Goal: Task Accomplishment & Management: Manage account settings

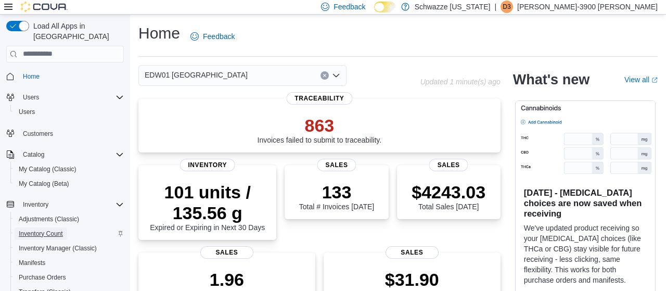
click at [51, 229] on span "Inventory Count" at bounding box center [41, 233] width 44 height 8
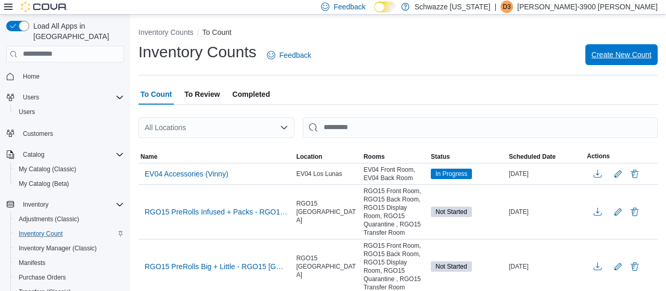
click at [610, 51] on span "Create New Count" at bounding box center [621, 54] width 60 height 10
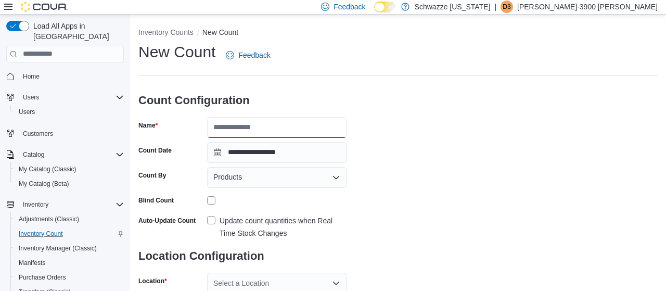
click at [336, 132] on input "Name" at bounding box center [276, 127] width 139 height 21
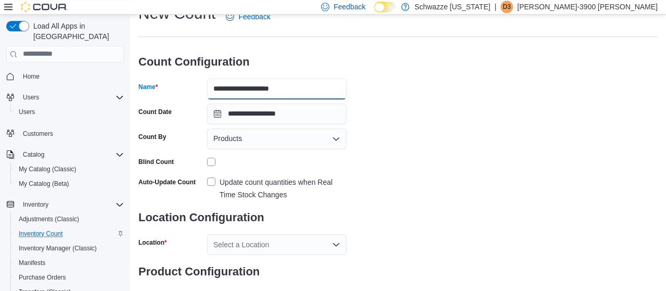
type input "**********"
click at [214, 181] on label "Update count quantities when Real Time Stock Changes" at bounding box center [276, 188] width 139 height 25
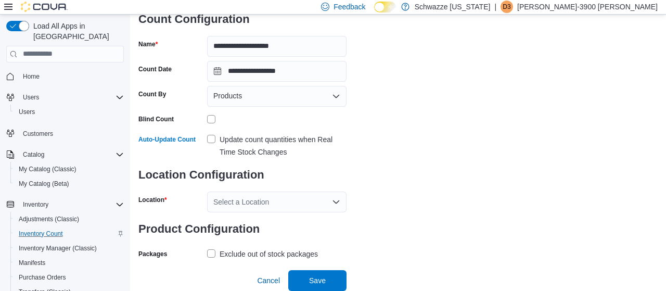
click at [246, 191] on div "Select a Location" at bounding box center [276, 201] width 139 height 21
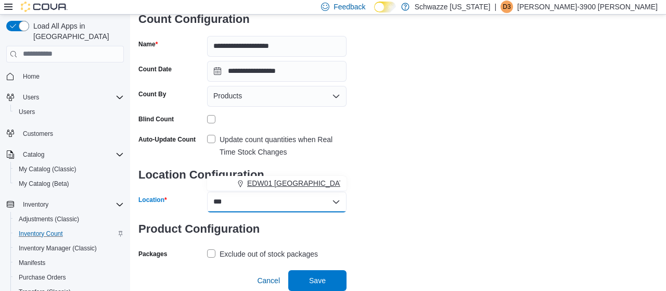
type input "***"
click at [268, 180] on span "EDW01 Farmington" at bounding box center [298, 183] width 103 height 10
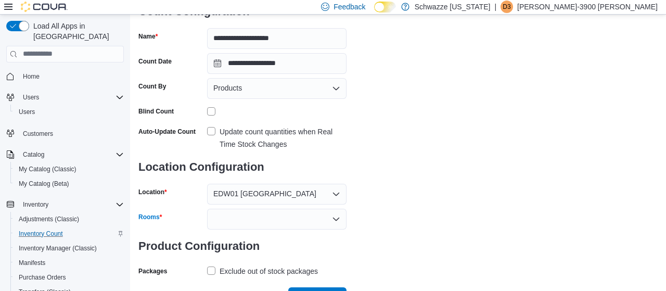
click at [311, 226] on div at bounding box center [276, 218] width 139 height 21
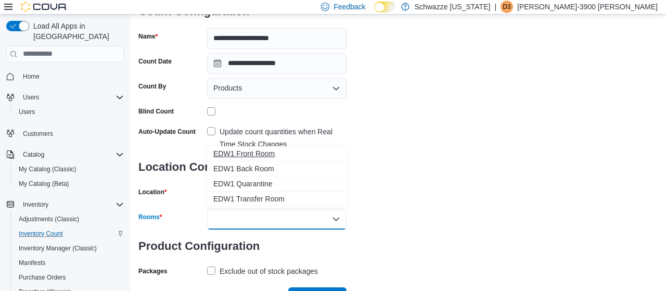
click at [255, 156] on span "EDW1 Front Room" at bounding box center [276, 153] width 127 height 10
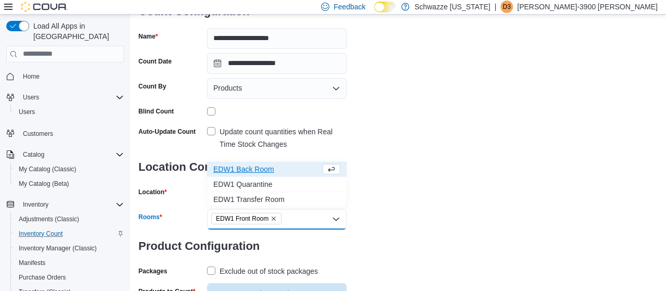
scroll to position [139, 0]
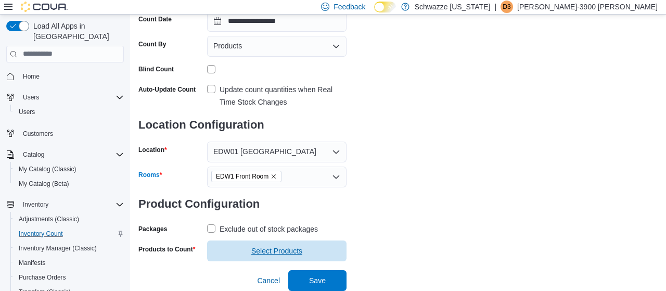
click at [276, 240] on span "Select Products" at bounding box center [276, 250] width 127 height 21
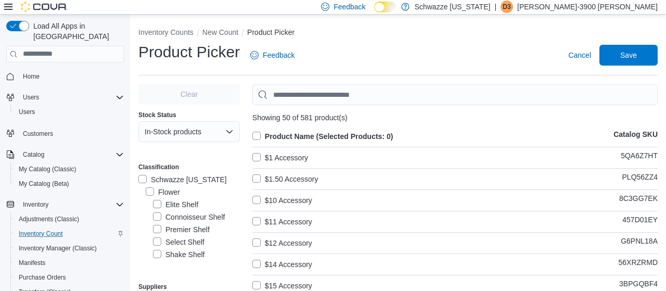
click at [150, 190] on label "Flower" at bounding box center [163, 192] width 34 height 12
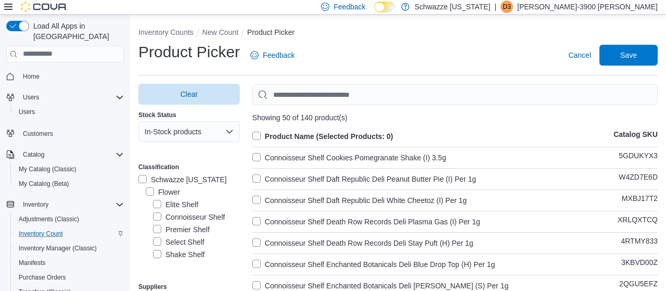
click at [256, 133] on label "Product Name (Selected Products: 0)" at bounding box center [322, 136] width 141 height 12
click at [635, 50] on span "Save" at bounding box center [628, 54] width 46 height 21
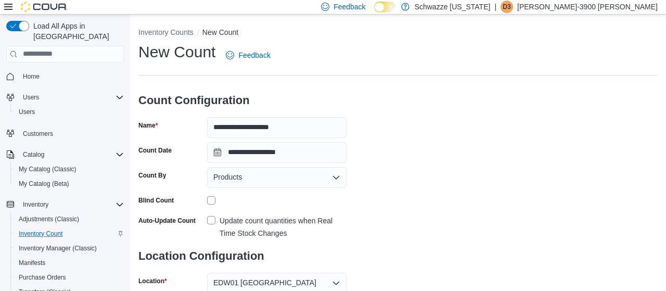
scroll to position [159, 0]
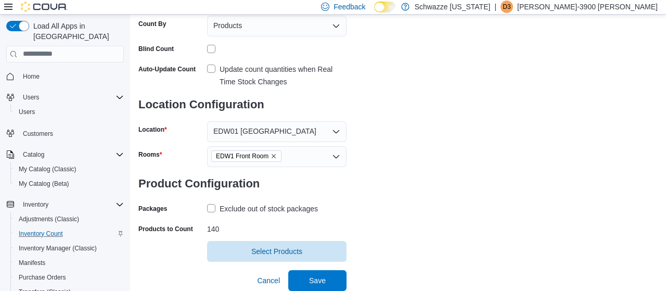
click at [209, 203] on label "Exclude out of stock packages" at bounding box center [262, 208] width 111 height 12
click at [302, 269] on span "Save" at bounding box center [317, 279] width 46 height 21
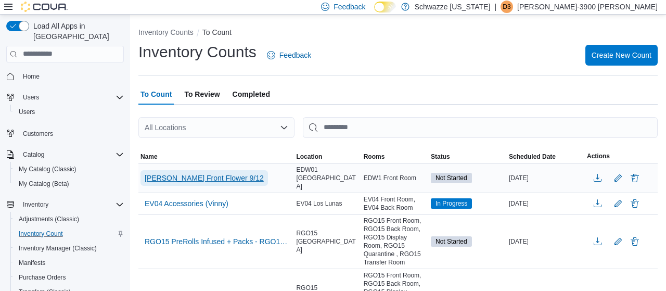
click at [211, 176] on span "EDW Front Flower 9/12" at bounding box center [204, 178] width 119 height 10
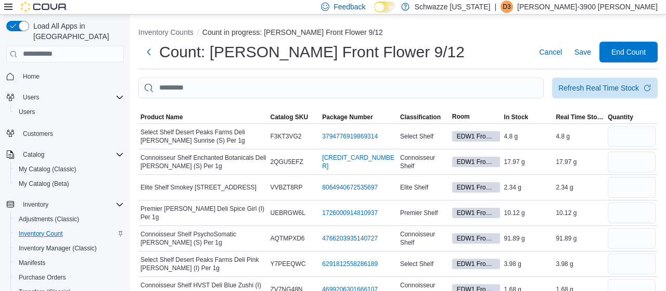
click at [143, 110] on th "Product Name" at bounding box center [203, 117] width 130 height 14
click at [151, 116] on span "Product Name" at bounding box center [161, 117] width 42 height 8
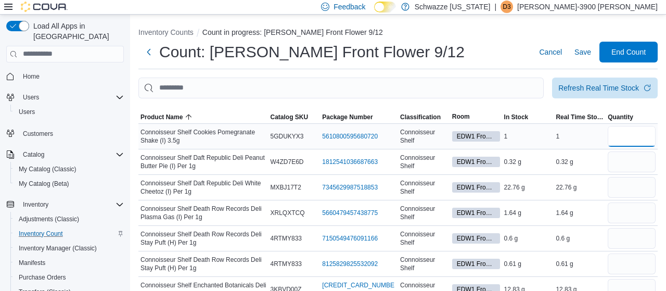
click at [614, 135] on input "number" at bounding box center [631, 136] width 48 height 21
type input "*"
click at [623, 162] on input "number" at bounding box center [631, 161] width 48 height 21
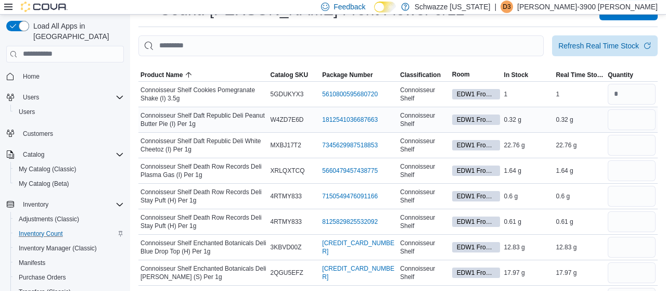
scroll to position [43, 0]
click at [626, 123] on input "number" at bounding box center [631, 119] width 48 height 21
type input "*"
click at [624, 164] on input "number" at bounding box center [631, 170] width 48 height 21
type input "*"
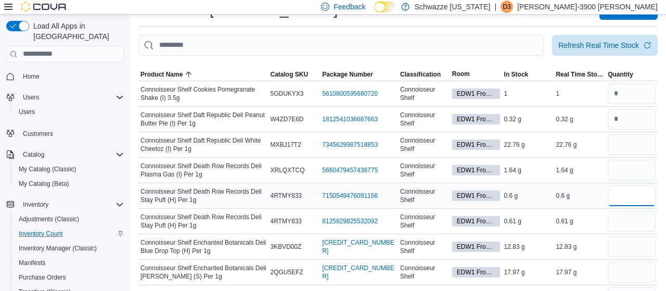
click at [620, 192] on input "number" at bounding box center [631, 195] width 48 height 21
type input "*"
click at [618, 219] on input "number" at bounding box center [631, 221] width 48 height 21
type input "*"
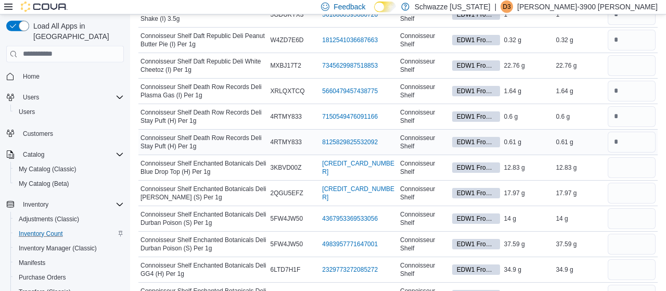
scroll to position [121, 0]
click at [609, 192] on input "number" at bounding box center [631, 193] width 48 height 21
type input "*"
click at [616, 221] on input "number" at bounding box center [631, 218] width 48 height 21
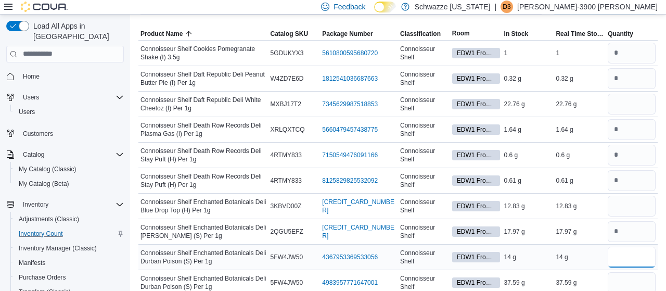
scroll to position [83, 0]
type input "*"
click at [625, 108] on input "number" at bounding box center [631, 104] width 48 height 21
type input "**"
click at [620, 201] on input "number" at bounding box center [631, 206] width 48 height 21
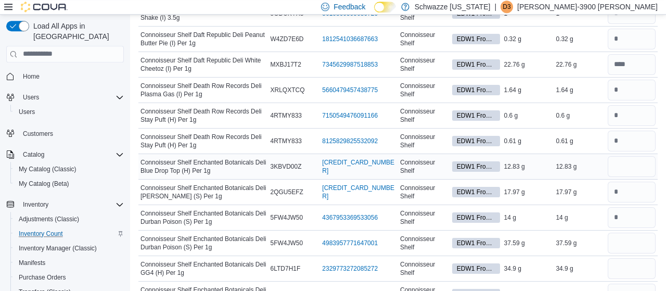
scroll to position [123, 0]
click at [624, 163] on input "number" at bounding box center [631, 165] width 48 height 21
type input "**"
click at [620, 237] on input "number" at bounding box center [631, 242] width 48 height 21
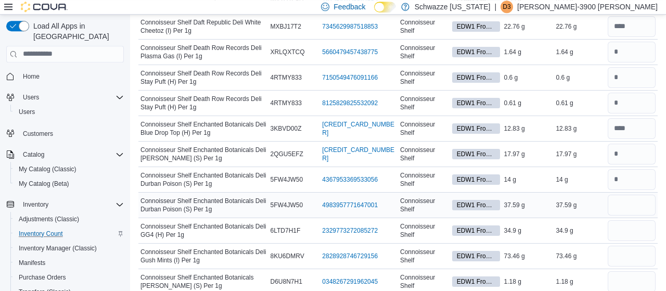
scroll to position [163, 0]
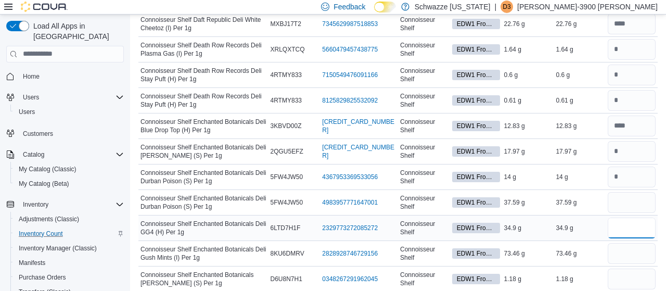
click at [619, 229] on input "number" at bounding box center [631, 227] width 48 height 21
click at [621, 203] on input "number" at bounding box center [631, 202] width 48 height 21
type input "**"
click at [622, 228] on input "number" at bounding box center [631, 227] width 48 height 21
type input "*"
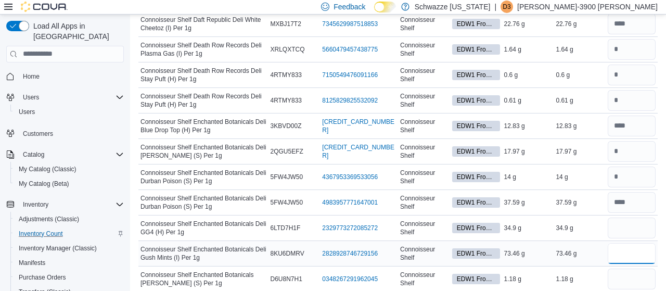
click at [628, 247] on input "number" at bounding box center [631, 253] width 48 height 21
type input "**"
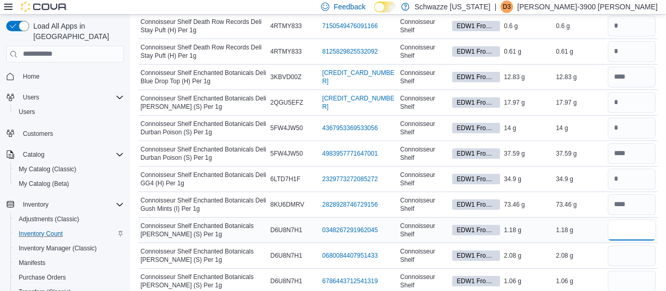
click at [620, 219] on input "number" at bounding box center [631, 229] width 48 height 21
click at [621, 221] on input "number" at bounding box center [631, 229] width 48 height 21
type input "*"
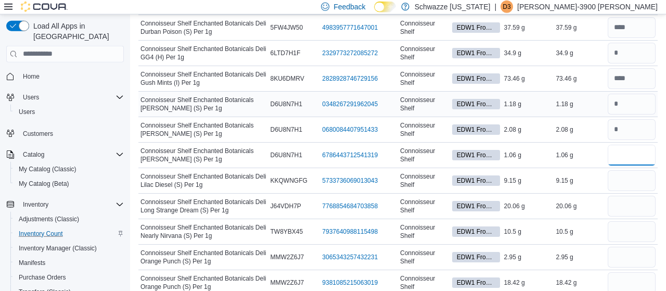
scroll to position [342, 0]
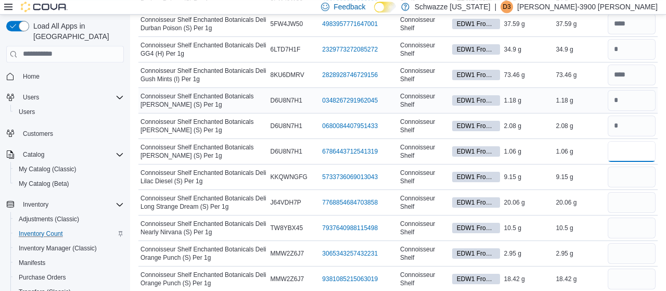
type input "*"
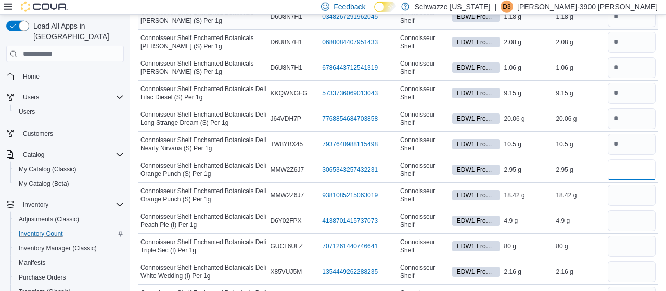
scroll to position [428, 0]
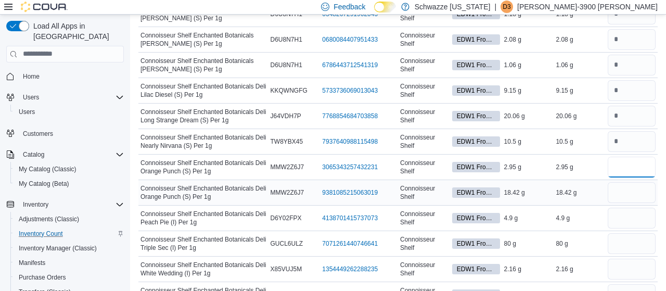
type input "*"
click at [622, 182] on input "number" at bounding box center [631, 192] width 48 height 21
click at [622, 221] on input "number" at bounding box center [631, 217] width 48 height 21
type input "*"
click at [615, 246] on input "number" at bounding box center [631, 243] width 48 height 21
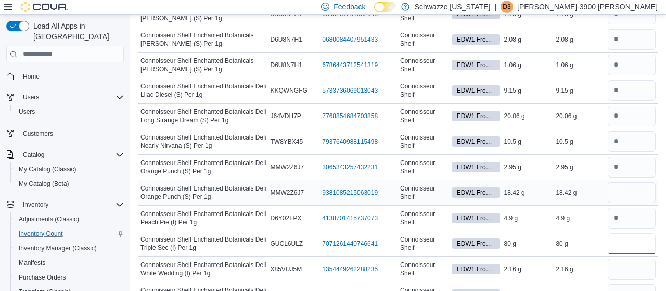
type input "*"
click at [623, 190] on input "number" at bounding box center [631, 192] width 48 height 21
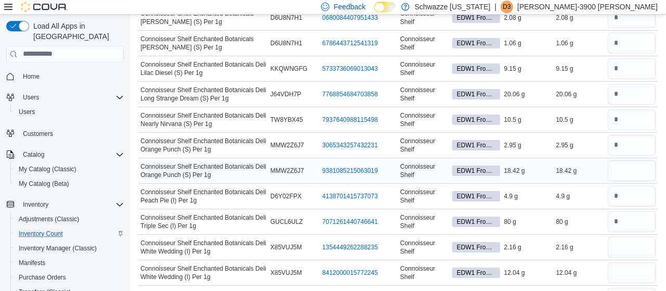
scroll to position [451, 0]
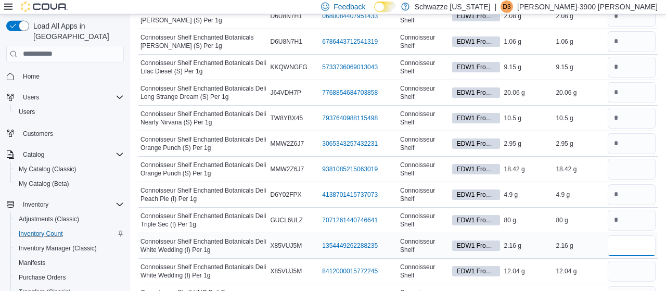
click at [622, 242] on input "number" at bounding box center [631, 245] width 48 height 21
type input "*"
click at [612, 171] on input "number" at bounding box center [631, 169] width 48 height 21
type input "*"
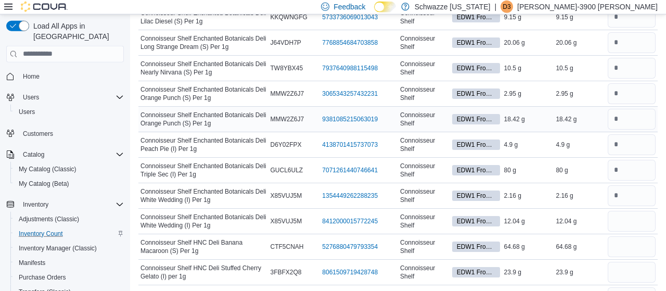
scroll to position [502, 0]
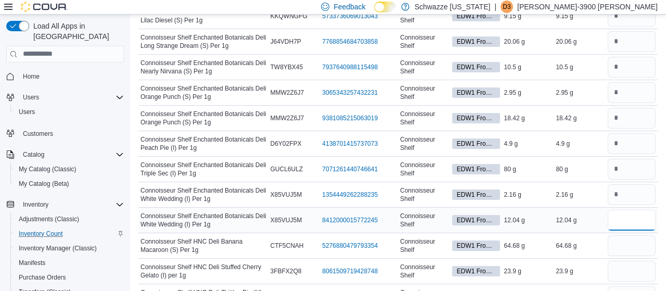
click at [612, 215] on input "number" at bounding box center [631, 220] width 48 height 21
type input "*"
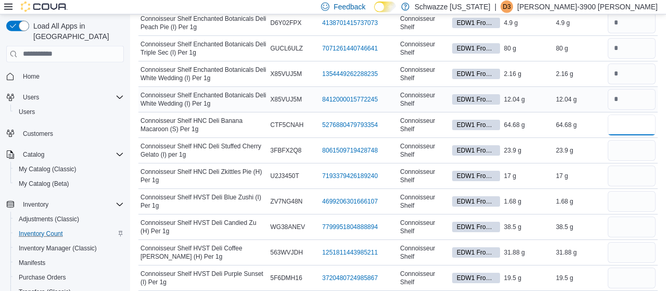
scroll to position [624, 0]
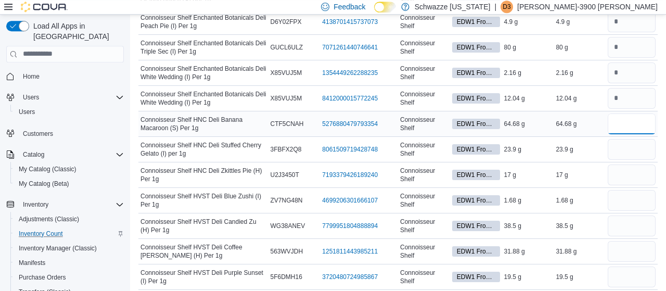
click at [625, 120] on input "number" at bounding box center [631, 123] width 48 height 21
click at [621, 144] on input "number" at bounding box center [631, 149] width 48 height 21
type input "**"
click at [619, 167] on input "number" at bounding box center [631, 174] width 48 height 21
click at [616, 191] on input "number" at bounding box center [631, 200] width 48 height 21
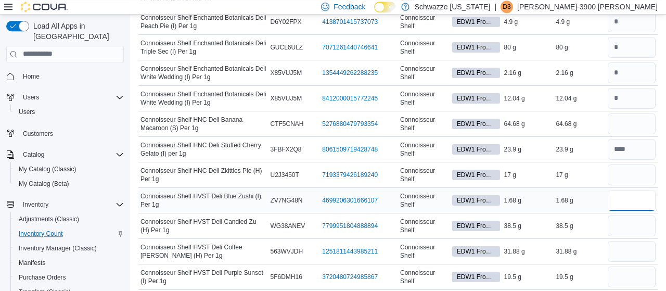
type input "*"
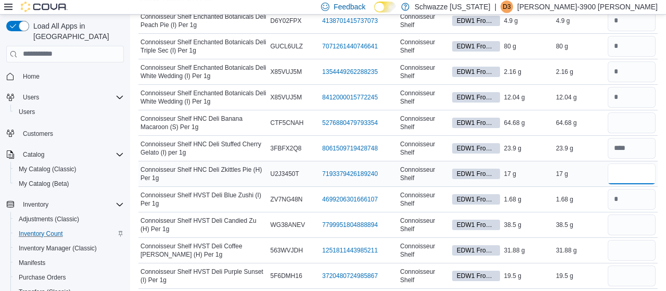
click at [620, 172] on input "number" at bounding box center [631, 173] width 48 height 21
type input "*"
click at [621, 218] on input "number" at bounding box center [631, 224] width 48 height 21
type input "**"
click at [620, 245] on input "number" at bounding box center [631, 250] width 48 height 21
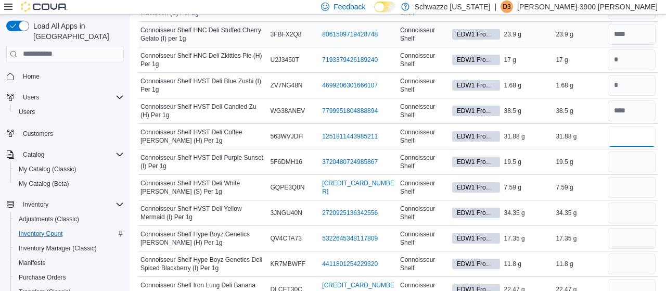
scroll to position [739, 0]
type input "**"
click at [624, 151] on input "number" at bounding box center [631, 161] width 48 height 21
type input "*"
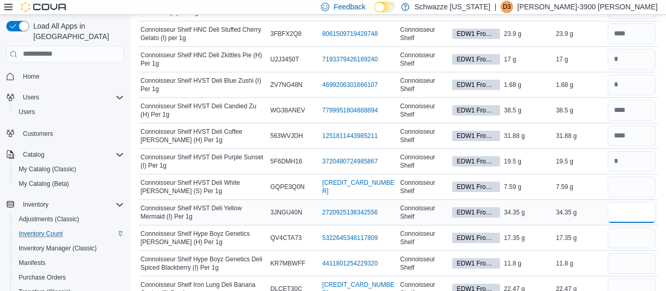
click at [616, 212] on input "number" at bounding box center [631, 212] width 48 height 21
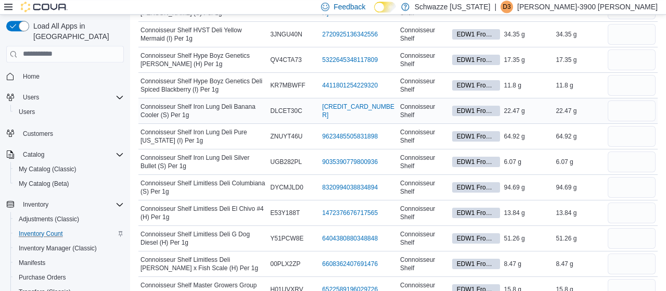
scroll to position [918, 0]
click at [637, 23] on input "number" at bounding box center [631, 33] width 48 height 21
type input "**"
click at [623, 58] on input "number" at bounding box center [631, 59] width 48 height 21
type input "**"
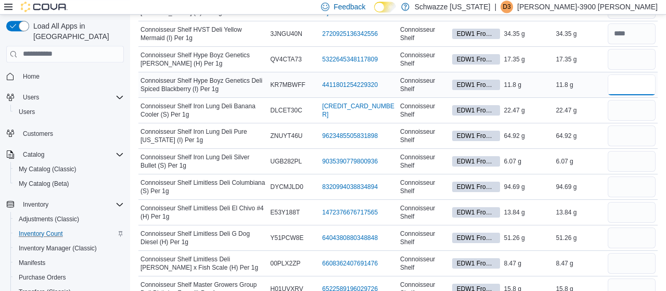
click at [627, 74] on input "number" at bounding box center [631, 84] width 48 height 21
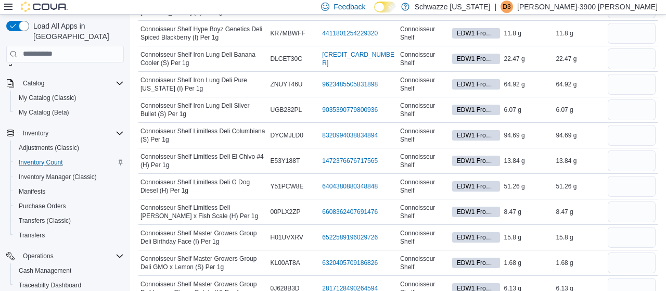
scroll to position [72, 0]
click at [62, 142] on span "Adjustments (Classic)" at bounding box center [49, 146] width 60 height 8
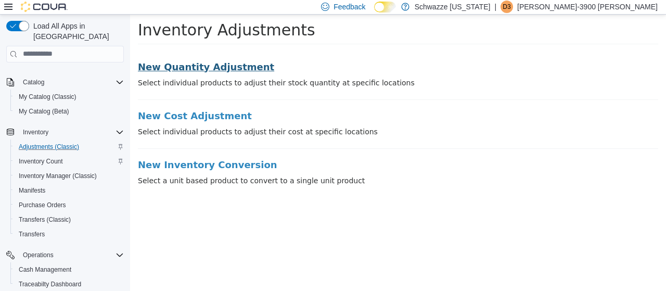
click at [231, 69] on h3 "New Quantity Adjustment" at bounding box center [398, 66] width 520 height 10
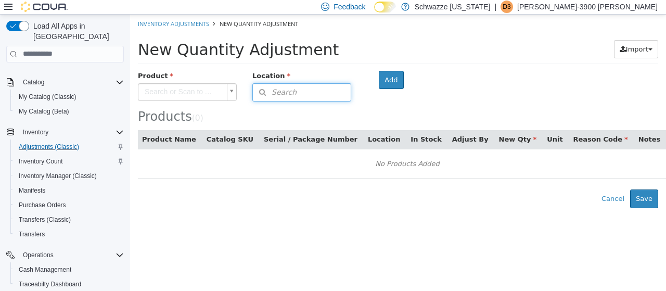
click at [279, 94] on span "Search" at bounding box center [275, 91] width 44 height 11
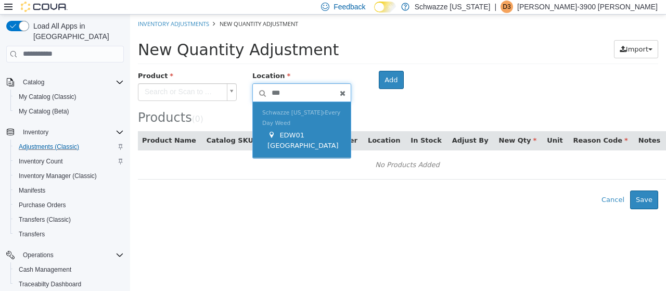
type input "***"
click at [292, 120] on div "Schwazze New Mexico Every Day Weed EDW01 Farmington" at bounding box center [302, 129] width 98 height 56
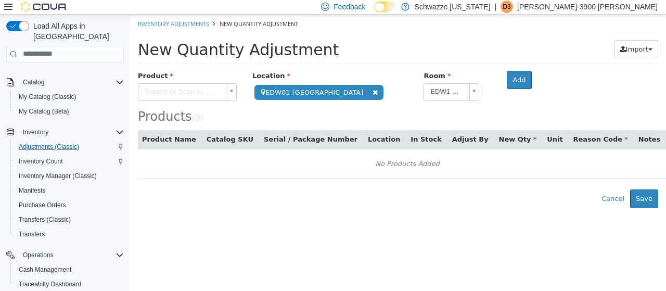
click at [178, 90] on body "**********" at bounding box center [398, 110] width 536 height 193
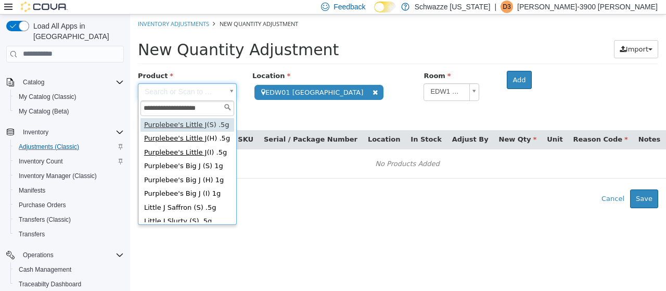
scroll to position [22, 0]
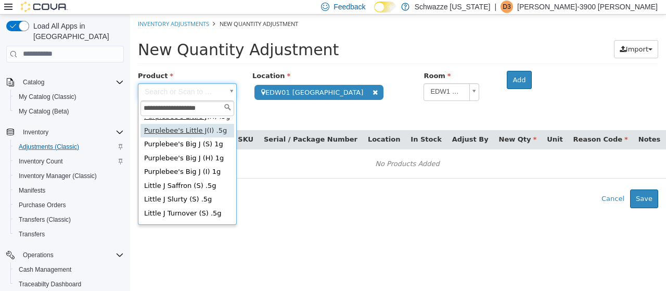
type input "**********"
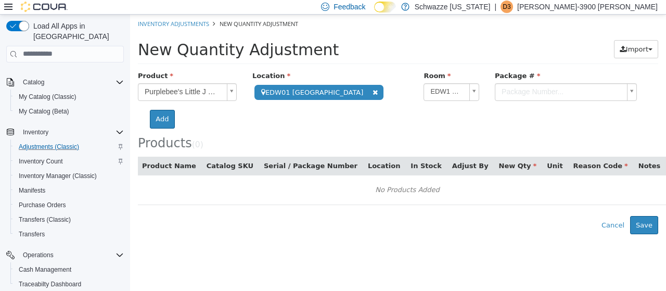
click at [514, 87] on body "**********" at bounding box center [398, 123] width 536 height 219
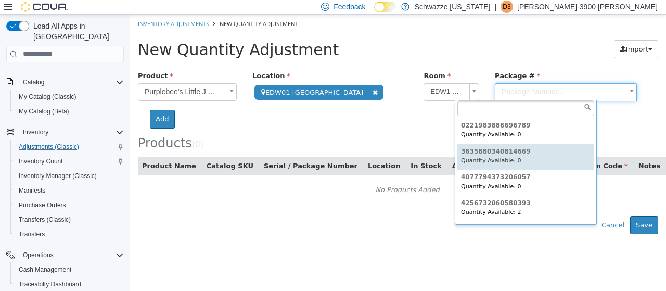
type input "**********"
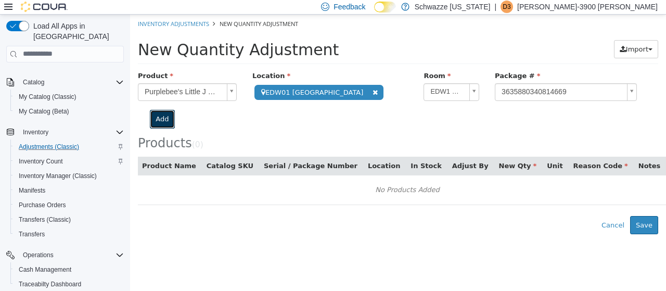
click at [174, 109] on button "Add" at bounding box center [162, 118] width 24 height 19
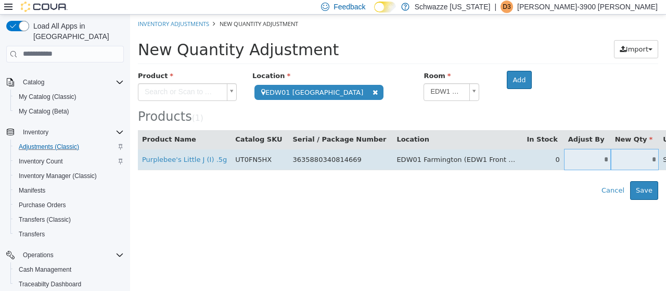
click at [564, 161] on input "*" at bounding box center [587, 159] width 47 height 8
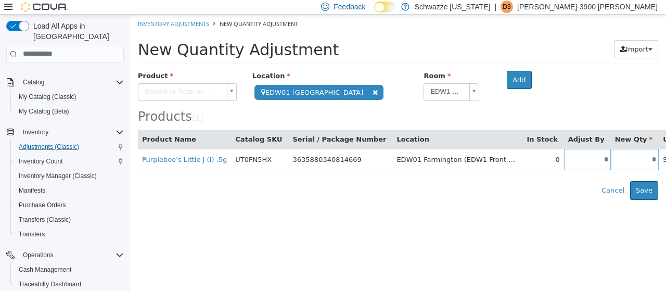
type input "*"
click at [531, 199] on html "**********" at bounding box center [398, 106] width 536 height 185
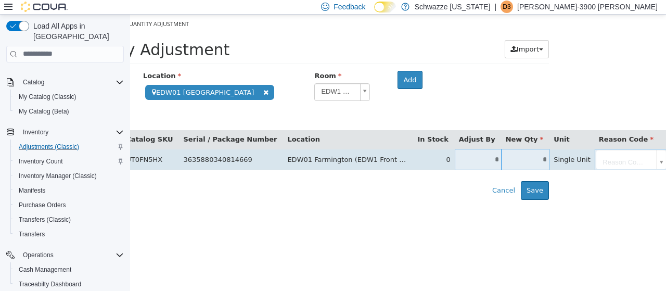
click at [594, 165] on td "Reason Code..." at bounding box center [630, 158] width 73 height 21
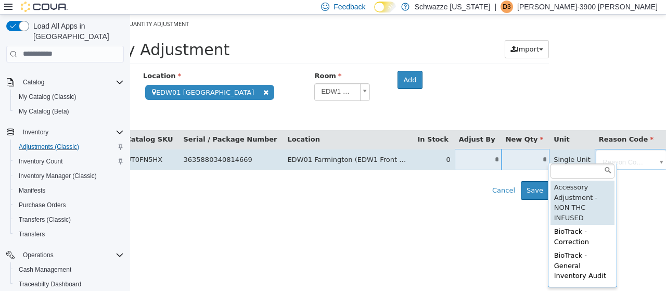
click at [556, 160] on body "**********" at bounding box center [289, 106] width 536 height 185
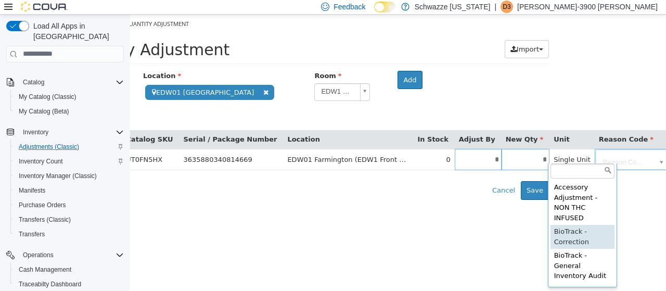
type input "**********"
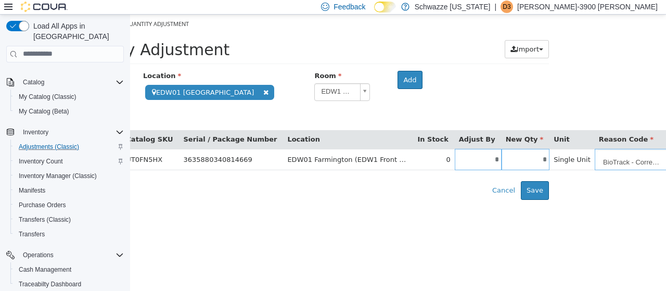
scroll to position [0, 126]
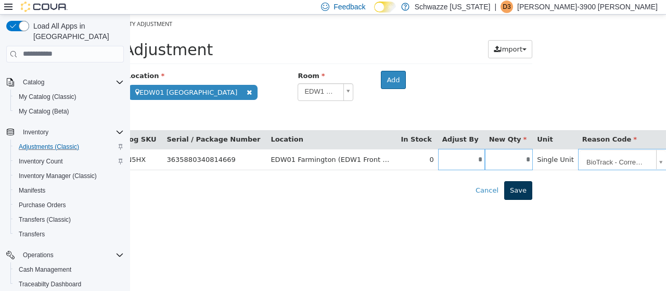
type input "*****"
click at [523, 183] on button "Save" at bounding box center [518, 189] width 28 height 19
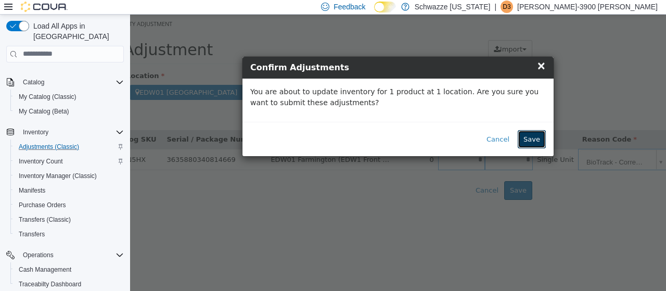
click at [526, 132] on button "Save" at bounding box center [531, 138] width 28 height 19
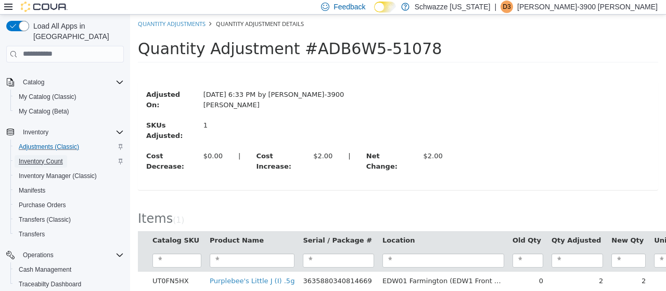
click at [50, 157] on span "Inventory Count" at bounding box center [41, 161] width 44 height 8
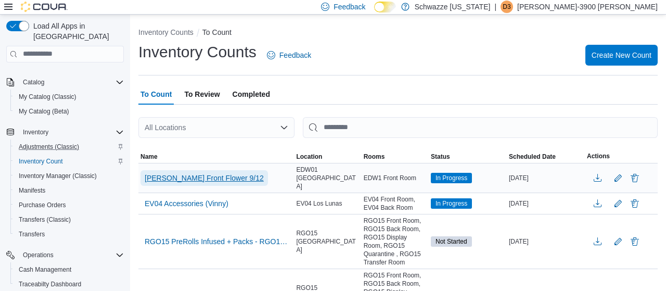
click at [190, 173] on span "EDW Front Flower 9/12" at bounding box center [204, 178] width 119 height 10
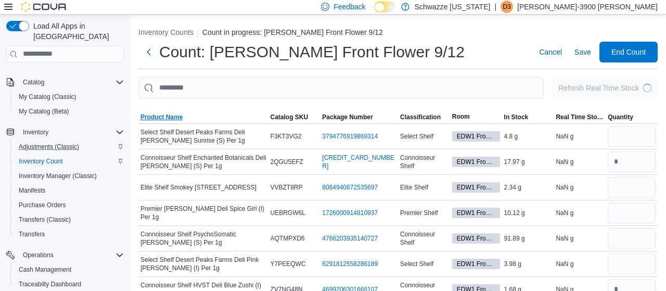
click at [167, 112] on span "Product Name" at bounding box center [203, 117] width 130 height 12
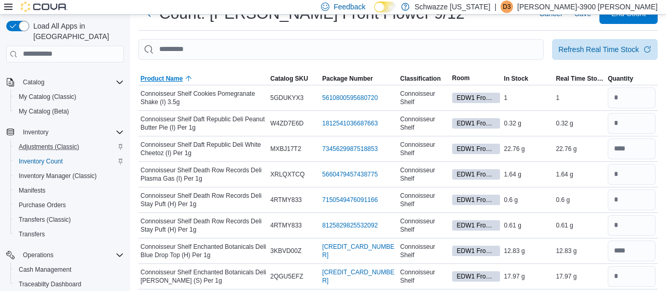
scroll to position [38, 0]
click at [616, 98] on input "number" at bounding box center [631, 98] width 48 height 21
type input "*"
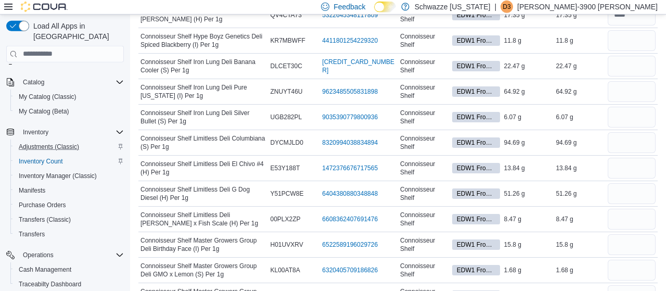
scroll to position [962, 0]
type input "*"
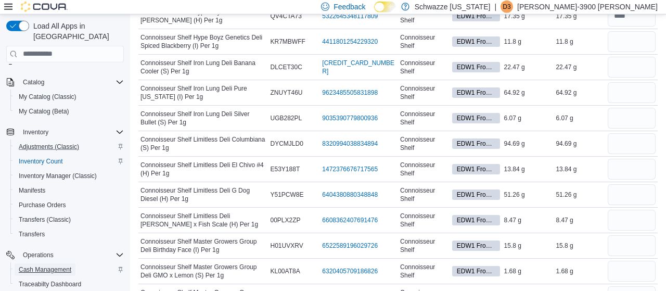
click at [39, 265] on span "Cash Management" at bounding box center [45, 269] width 53 height 8
